Goal: Information Seeking & Learning: Learn about a topic

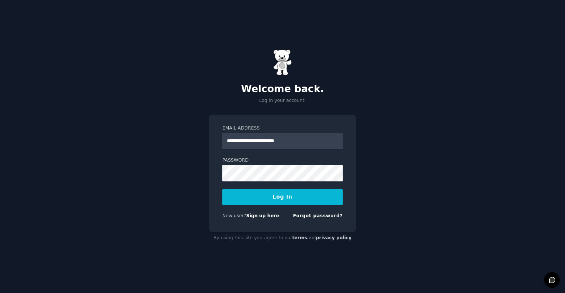
click at [288, 141] on input "**********" at bounding box center [282, 141] width 120 height 16
type input "**********"
click at [278, 199] on button "Log In" at bounding box center [282, 197] width 120 height 16
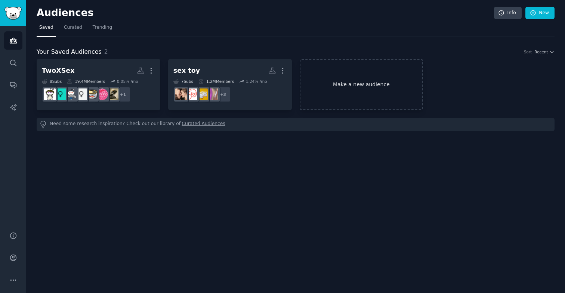
click at [328, 84] on link "Make a new audience" at bounding box center [362, 84] width 124 height 51
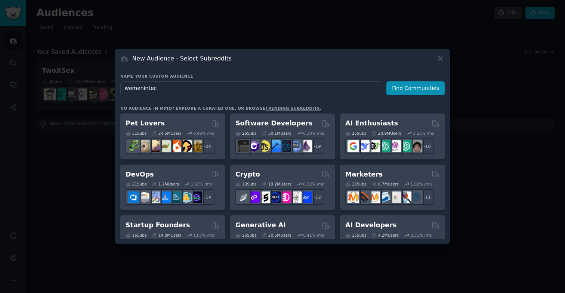
type input "womenintech"
click at [412, 88] on button "Find Communities" at bounding box center [415, 88] width 58 height 14
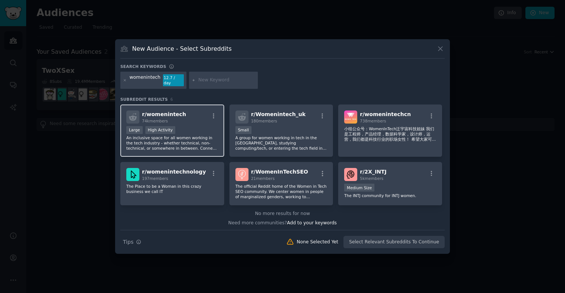
click at [198, 129] on div "Large High Activity" at bounding box center [172, 130] width 92 height 9
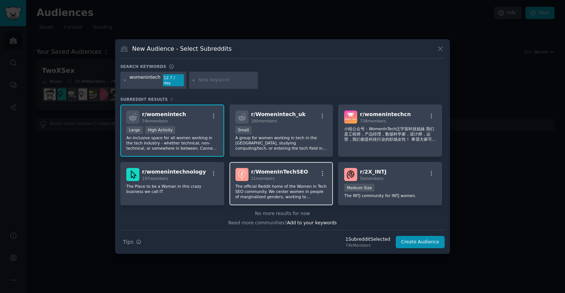
scroll to position [1, 0]
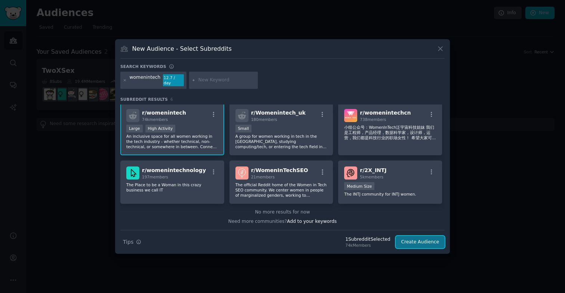
click at [429, 240] on button "Create Audience" at bounding box center [420, 242] width 49 height 13
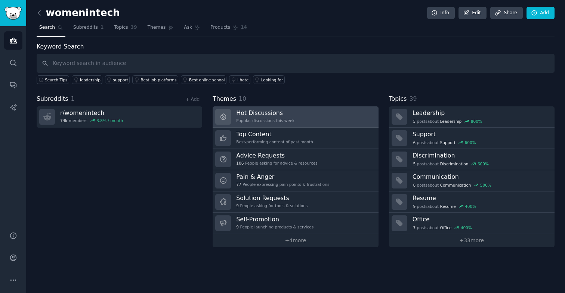
click at [285, 119] on div "Popular discussions this week" at bounding box center [265, 120] width 58 height 5
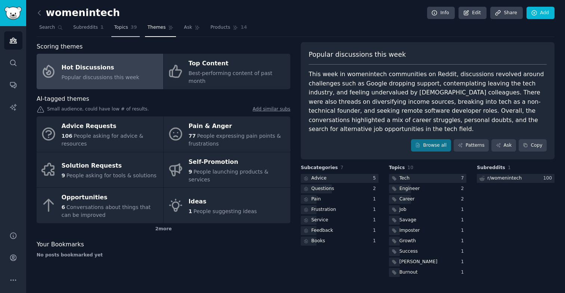
click at [118, 28] on span "Topics" at bounding box center [121, 27] width 14 height 7
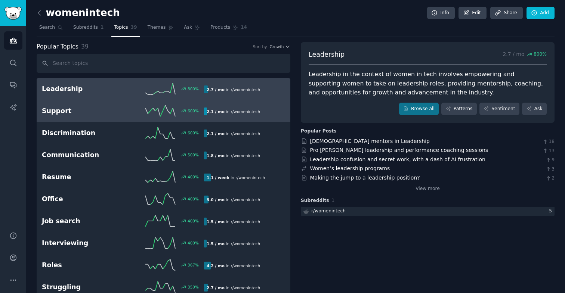
click at [111, 115] on h2 "Support" at bounding box center [82, 110] width 81 height 9
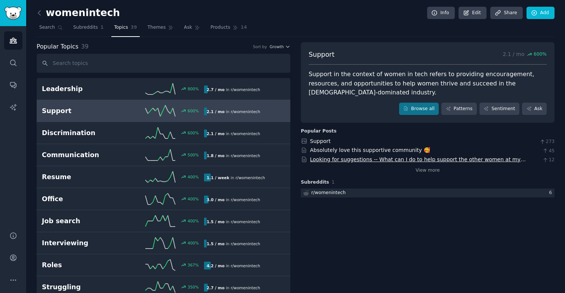
click at [358, 157] on link "Looking for suggestions -- What can I do to help support the other women at my …" at bounding box center [418, 164] width 216 height 14
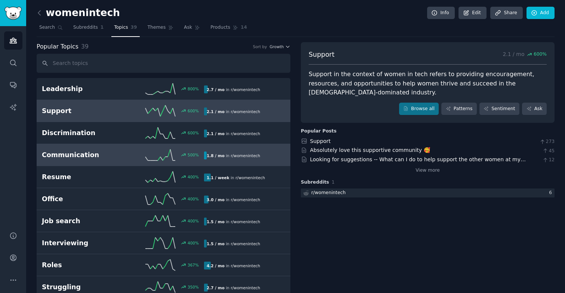
click at [130, 160] on div "500 %" at bounding box center [163, 154] width 81 height 11
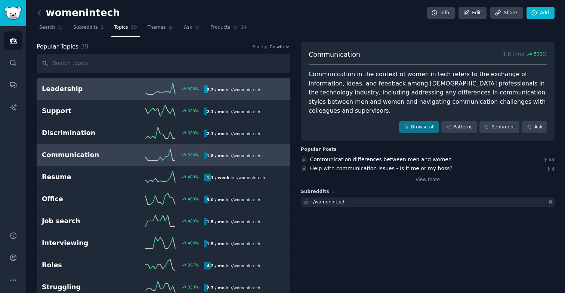
click at [138, 89] on div "800 %" at bounding box center [163, 88] width 81 height 11
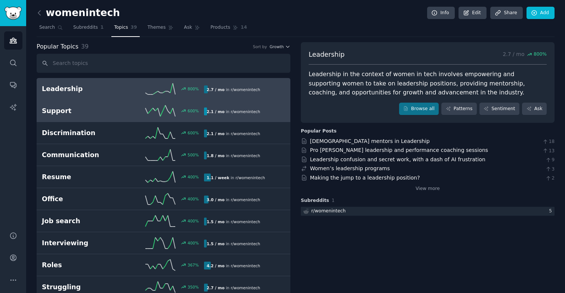
click at [124, 117] on link "Support 600 % 2.1 / mo in r/ womenintech" at bounding box center [164, 111] width 254 height 22
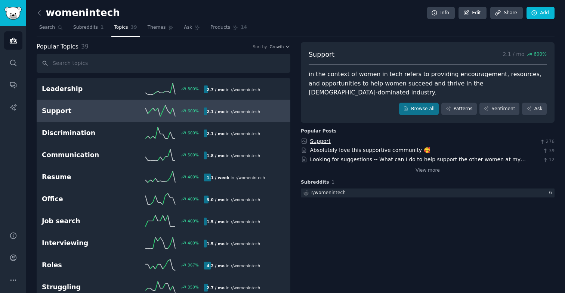
click at [327, 138] on link "Support" at bounding box center [320, 141] width 21 height 6
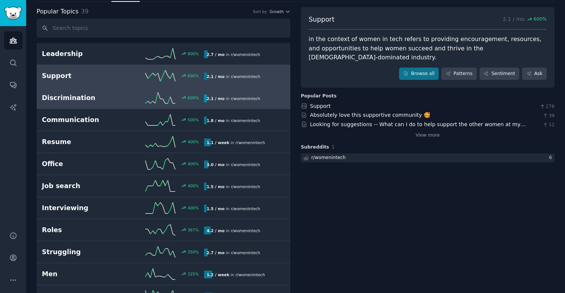
scroll to position [38, 0]
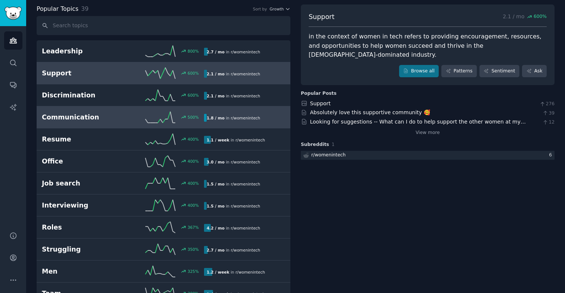
click at [125, 120] on div "500 %" at bounding box center [163, 117] width 81 height 11
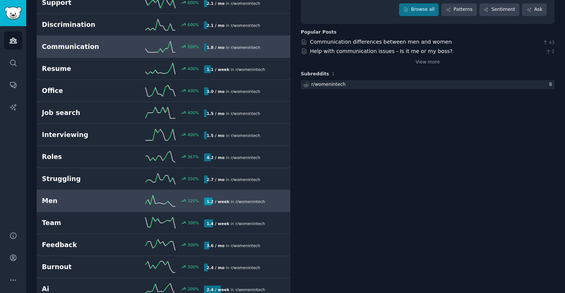
click at [113, 207] on link "Men 325 % 1.2 / week in r/ womenintech" at bounding box center [164, 201] width 254 height 22
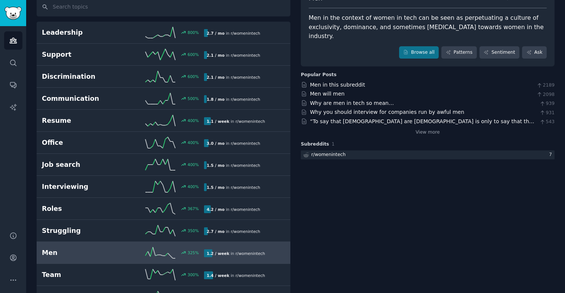
scroll to position [46, 0]
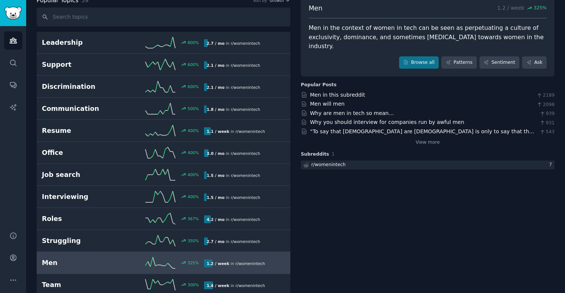
click at [386, 26] on div "Men in the context of women in tech can be seen as perpetuating a culture of ex…" at bounding box center [428, 38] width 238 height 28
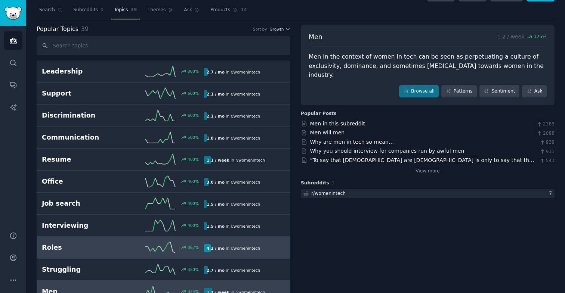
scroll to position [0, 0]
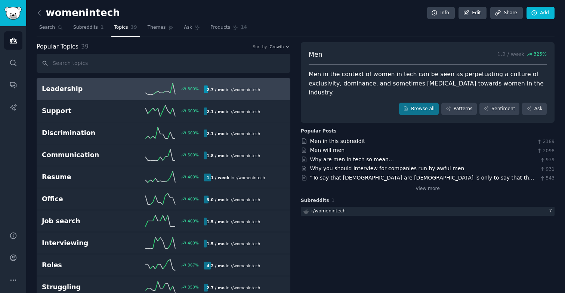
click at [123, 95] on link "Leadership 800 % 2.7 / mo in r/ womenintech 800% increase in mentions recently" at bounding box center [164, 89] width 254 height 22
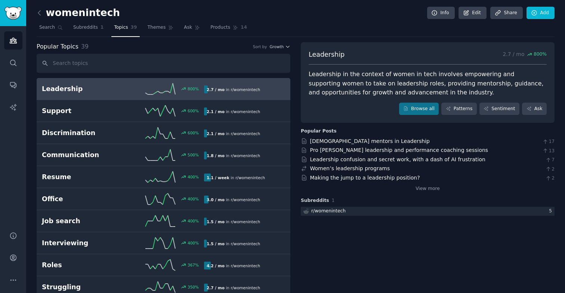
click at [460, 74] on div "Leadership in the context of women in tech involves empowering and supporting w…" at bounding box center [428, 84] width 238 height 28
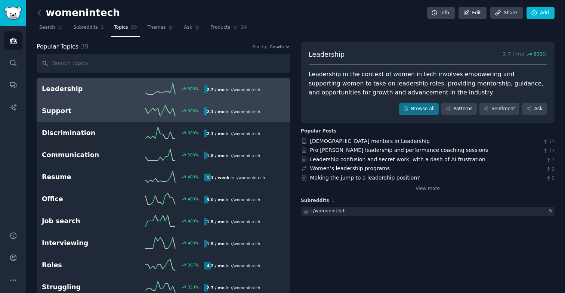
click at [145, 113] on icon at bounding box center [160, 110] width 30 height 11
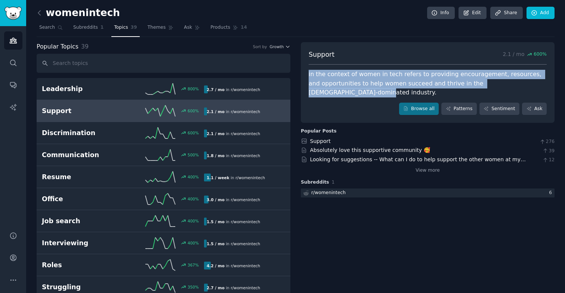
drag, startPoint x: 527, startPoint y: 85, endPoint x: 306, endPoint y: 72, distance: 221.9
click at [306, 72] on div "Support 2.1 / mo 600 % in the context of women in tech refers to providing enco…" at bounding box center [428, 82] width 254 height 81
copy div "in the context of women in tech refers to providing encouragement, resources, a…"
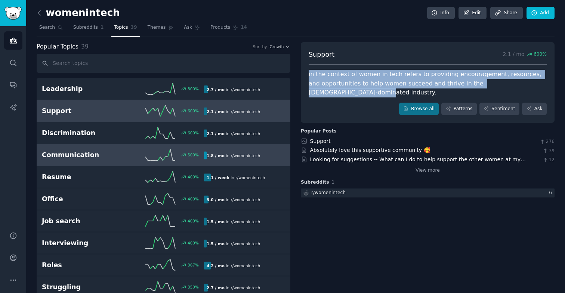
click at [145, 158] on icon at bounding box center [160, 154] width 30 height 11
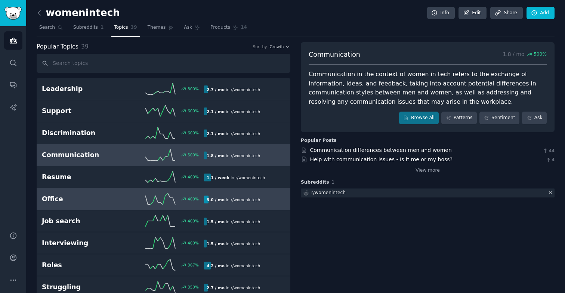
click at [124, 189] on link "Office 400 % 3.0 / mo in r/ womenintech" at bounding box center [164, 199] width 254 height 22
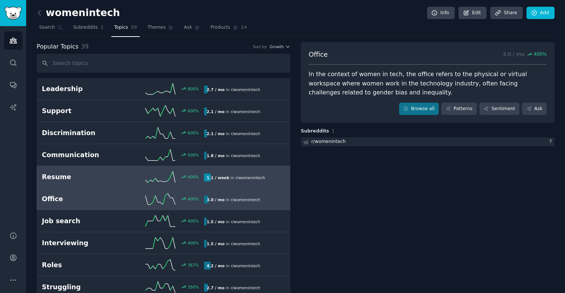
click at [121, 179] on h2 "Resume" at bounding box center [82, 177] width 81 height 9
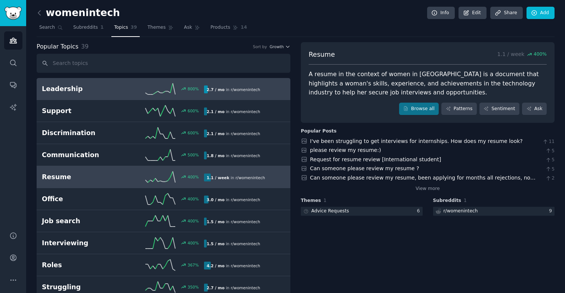
click at [108, 98] on link "Leadership 800 % 2.7 / mo in r/ womenintech 800% increase in mentions recently" at bounding box center [164, 89] width 254 height 22
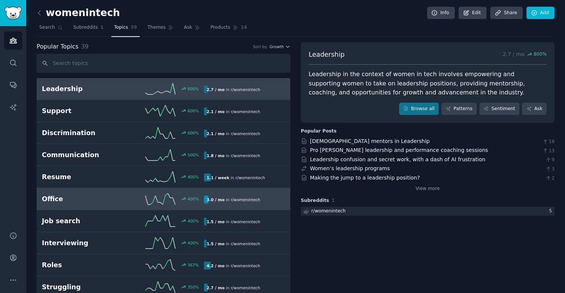
click at [104, 196] on h2 "Office" at bounding box center [82, 199] width 81 height 9
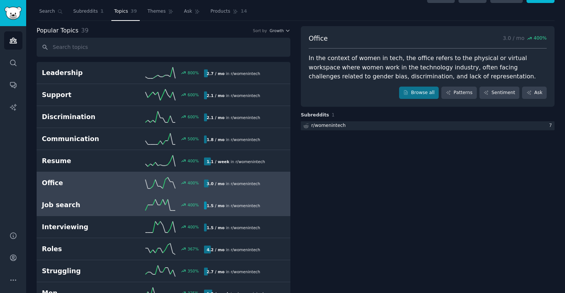
scroll to position [17, 0]
click at [102, 199] on div "Job search 400 % 1.5 / mo in r/ womenintech" at bounding box center [163, 204] width 243 height 11
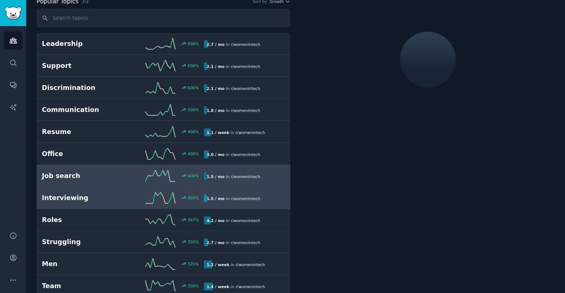
scroll to position [46, 0]
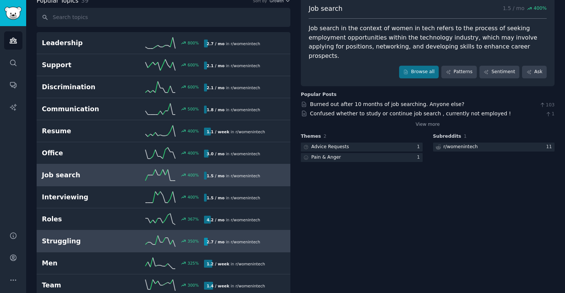
click at [107, 233] on link "Struggling 350 % 2.7 / mo in r/ womenintech 350% increase in mentions recently" at bounding box center [164, 242] width 254 height 22
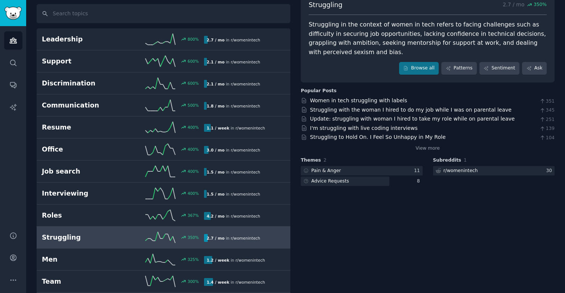
scroll to position [46, 0]
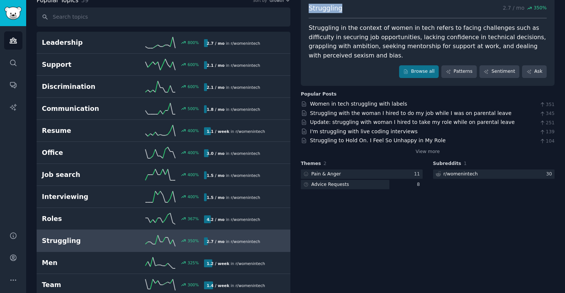
drag, startPoint x: 342, startPoint y: 10, endPoint x: 306, endPoint y: 10, distance: 35.5
click at [306, 10] on div "Struggling 2.7 / mo 350 % Struggling in the context of women in tech refers to …" at bounding box center [428, 41] width 254 height 90
copy span "Struggling"
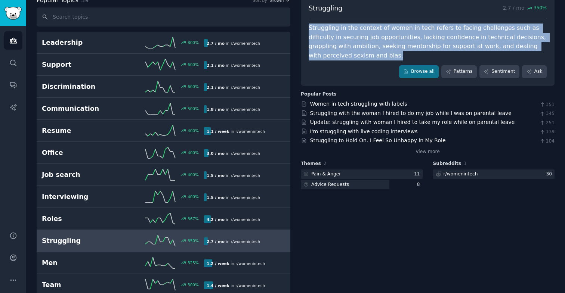
drag, startPoint x: 308, startPoint y: 28, endPoint x: 346, endPoint y: 52, distance: 45.2
click at [346, 52] on div "Struggling in the context of women in tech refers to facing challenges such as …" at bounding box center [428, 42] width 238 height 37
drag, startPoint x: 344, startPoint y: 55, endPoint x: 337, endPoint y: 28, distance: 27.7
click at [337, 28] on div "Struggling in the context of women in tech refers to facing challenges such as …" at bounding box center [428, 42] width 238 height 37
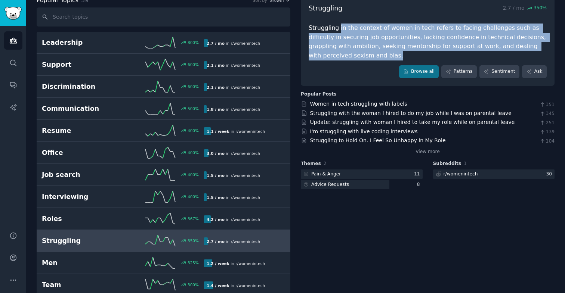
copy div "in the context of women in tech refers to facing challenges such as difficulty …"
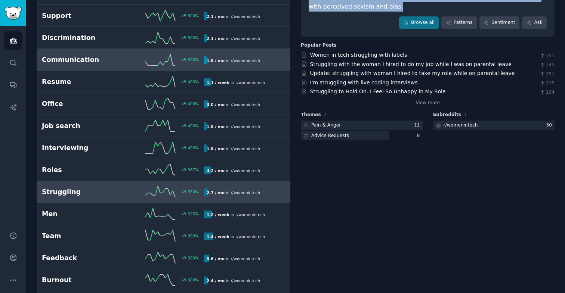
scroll to position [99, 0]
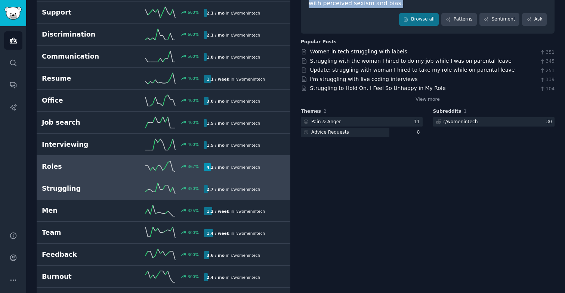
click at [115, 164] on h2 "Roles" at bounding box center [82, 166] width 81 height 9
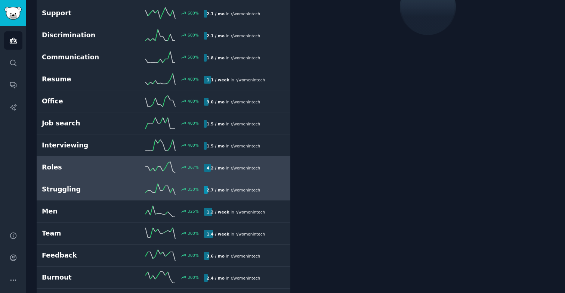
scroll to position [99, 0]
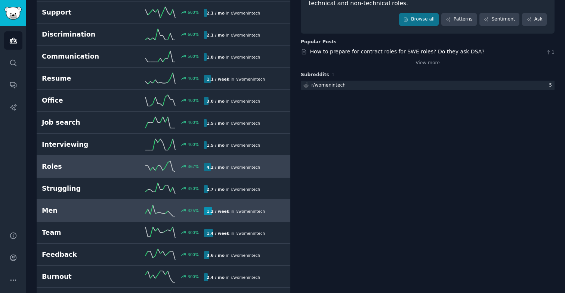
click at [110, 216] on div "Men 325 % 1.2 / week in r/ womenintech" at bounding box center [163, 210] width 243 height 11
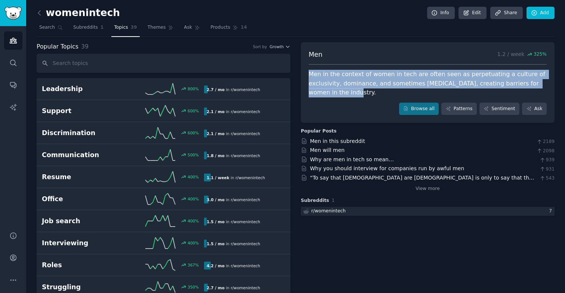
drag, startPoint x: 336, startPoint y: 95, endPoint x: 309, endPoint y: 75, distance: 33.4
click at [309, 75] on div "Men in the context of women in tech are often seen as perpetuating a culture of…" at bounding box center [428, 84] width 238 height 28
copy div "Men in the context of women in tech are often seen as perpetuating a culture of…"
click at [18, 45] on link "Audiences" at bounding box center [13, 40] width 18 height 18
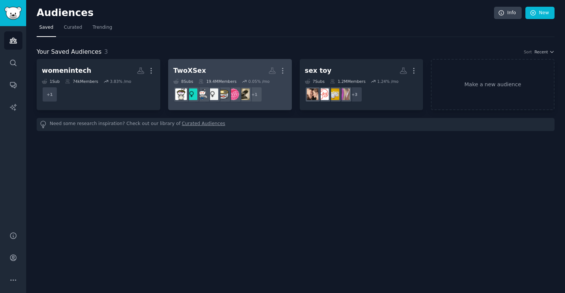
click at [227, 74] on h2 "TwoXSex More" at bounding box center [229, 70] width 113 height 13
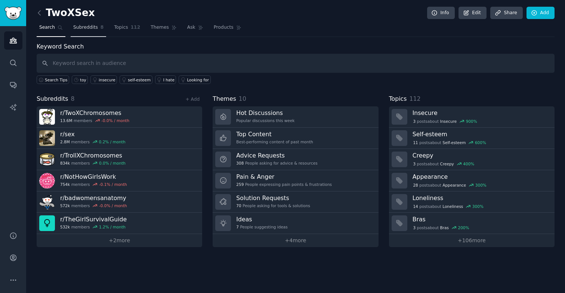
click at [93, 27] on span "Subreddits" at bounding box center [85, 27] width 25 height 7
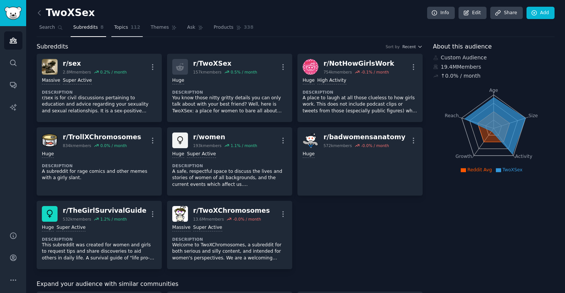
click at [114, 26] on span "Topics" at bounding box center [121, 27] width 14 height 7
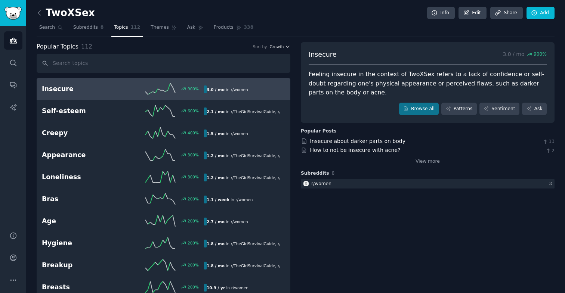
click at [288, 47] on icon "button" at bounding box center [287, 46] width 5 height 5
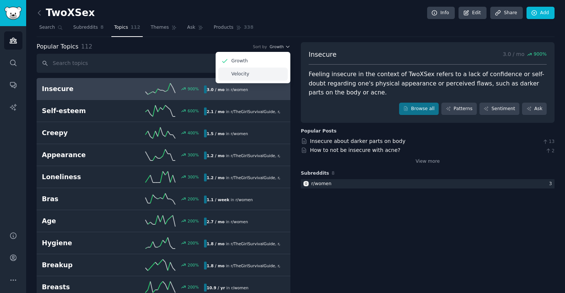
click at [278, 72] on div "Velocity" at bounding box center [253, 74] width 70 height 13
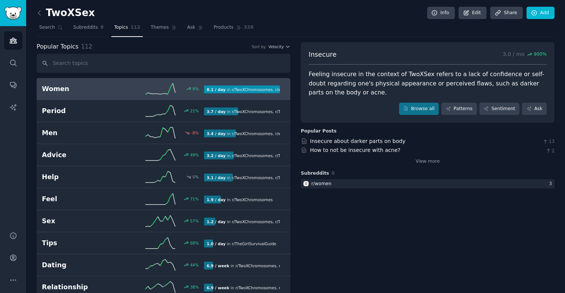
click at [108, 88] on h2 "Women" at bounding box center [82, 88] width 81 height 9
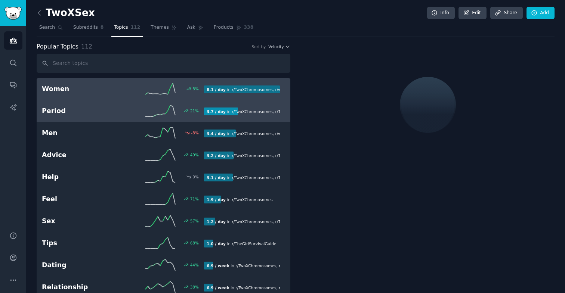
click at [115, 109] on h2 "Period" at bounding box center [82, 110] width 81 height 9
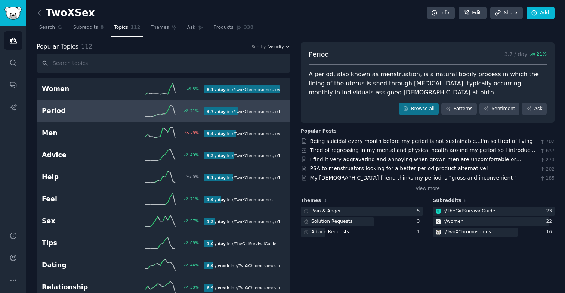
click at [286, 46] on icon "button" at bounding box center [287, 46] width 5 height 5
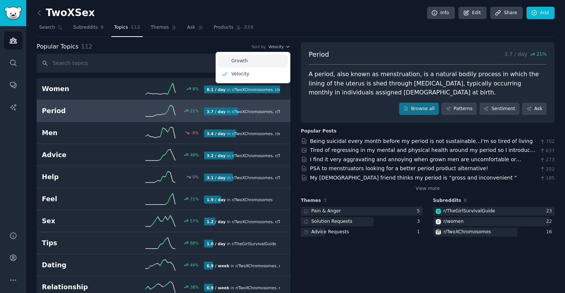
click at [286, 56] on div "Growth" at bounding box center [253, 61] width 70 height 13
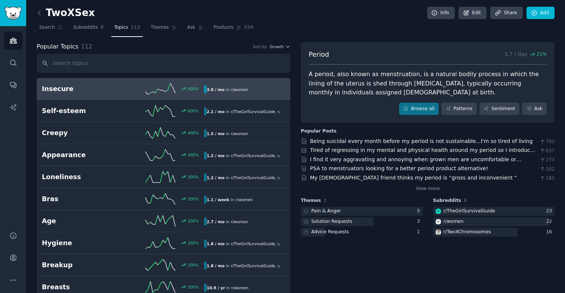
click at [93, 92] on h2 "Insecure" at bounding box center [82, 88] width 81 height 9
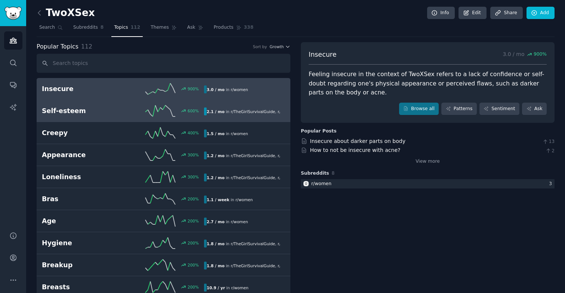
click at [105, 117] on link "Self-esteem 600 % 2.1 / mo in r/ TheGirlSurvivalGuide , r/ women" at bounding box center [164, 111] width 254 height 22
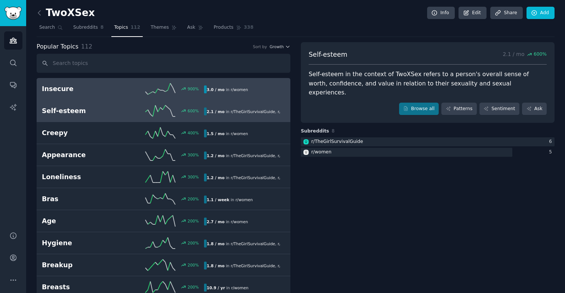
click at [126, 95] on link "Insecure 900 % 3.0 / mo in r/ women" at bounding box center [164, 89] width 254 height 22
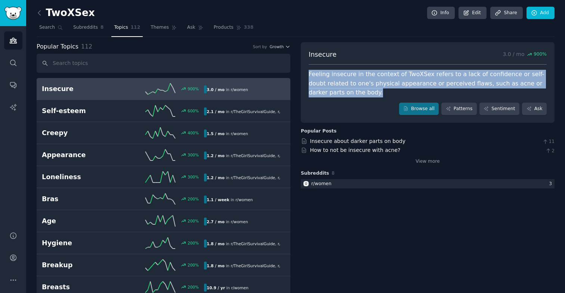
drag, startPoint x: 349, startPoint y: 92, endPoint x: 308, endPoint y: 75, distance: 44.4
click at [309, 75] on div "Feeling insecure in the context of TwoXSex refers to a lack of confidence or se…" at bounding box center [428, 84] width 238 height 28
copy div "Feeling insecure in the context of TwoXSex refers to a lack of confidence or se…"
